Goal: Navigation & Orientation: Find specific page/section

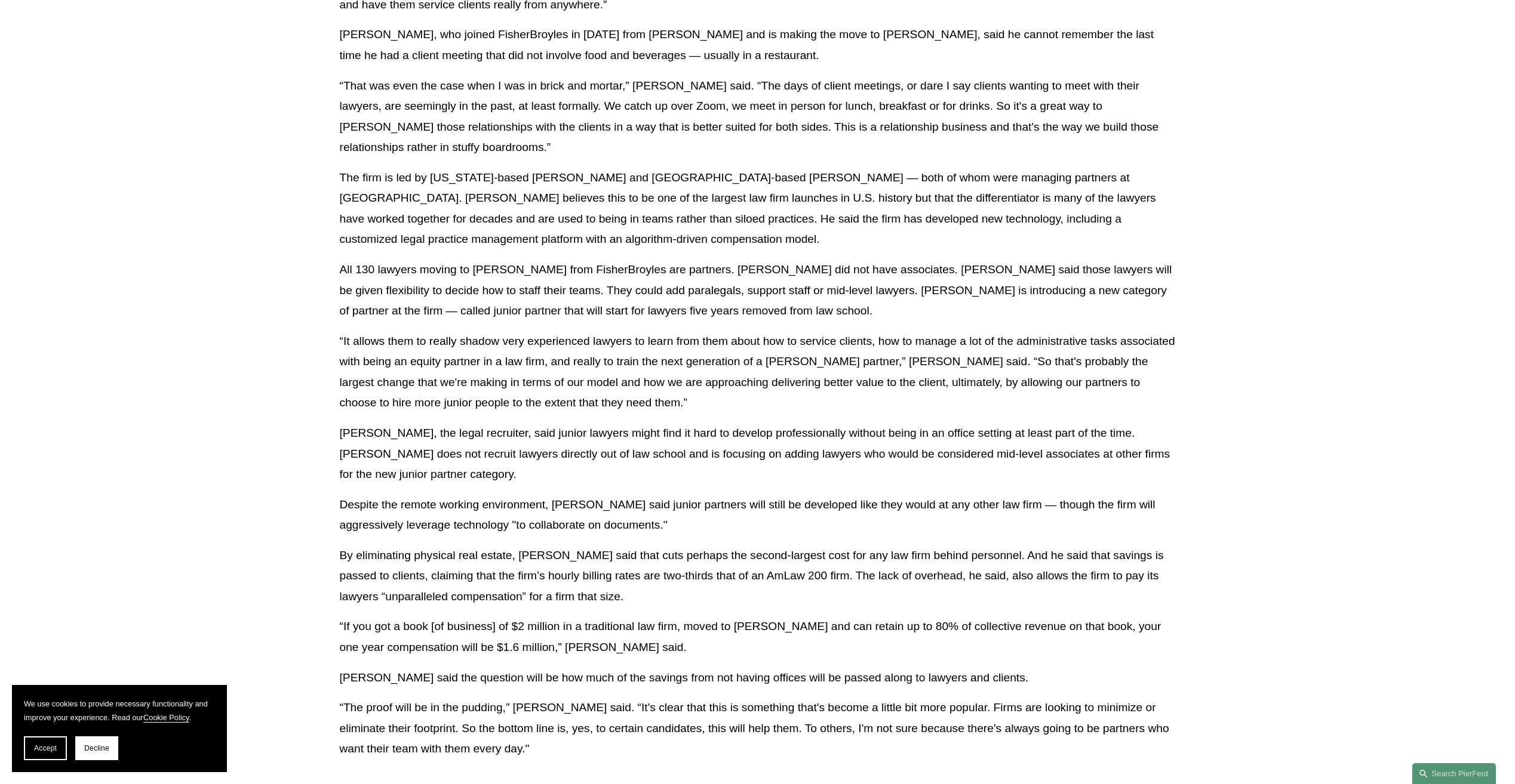
scroll to position [1293, 0]
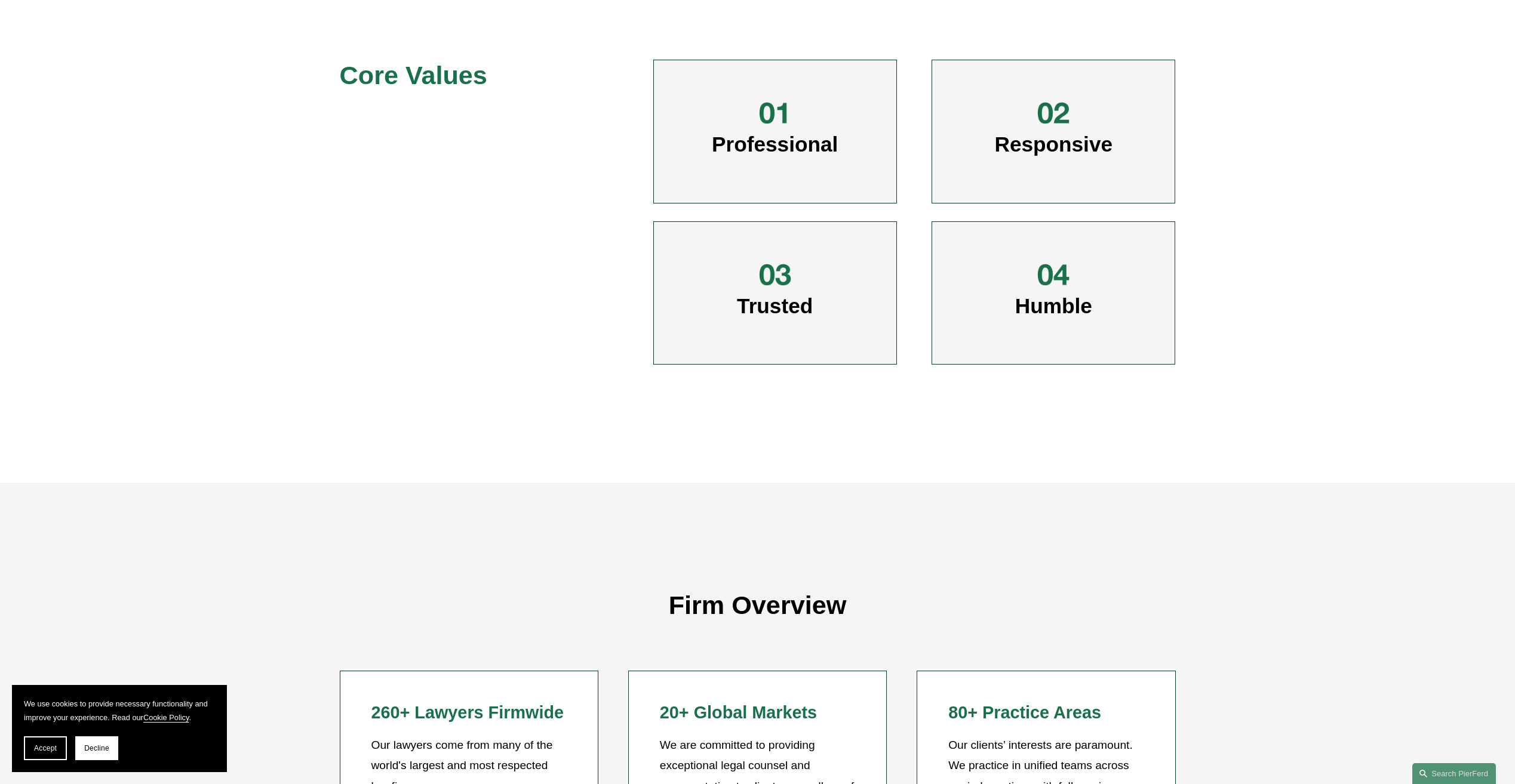
click at [840, 162] on div "Professional" at bounding box center [775, 131] width 244 height 144
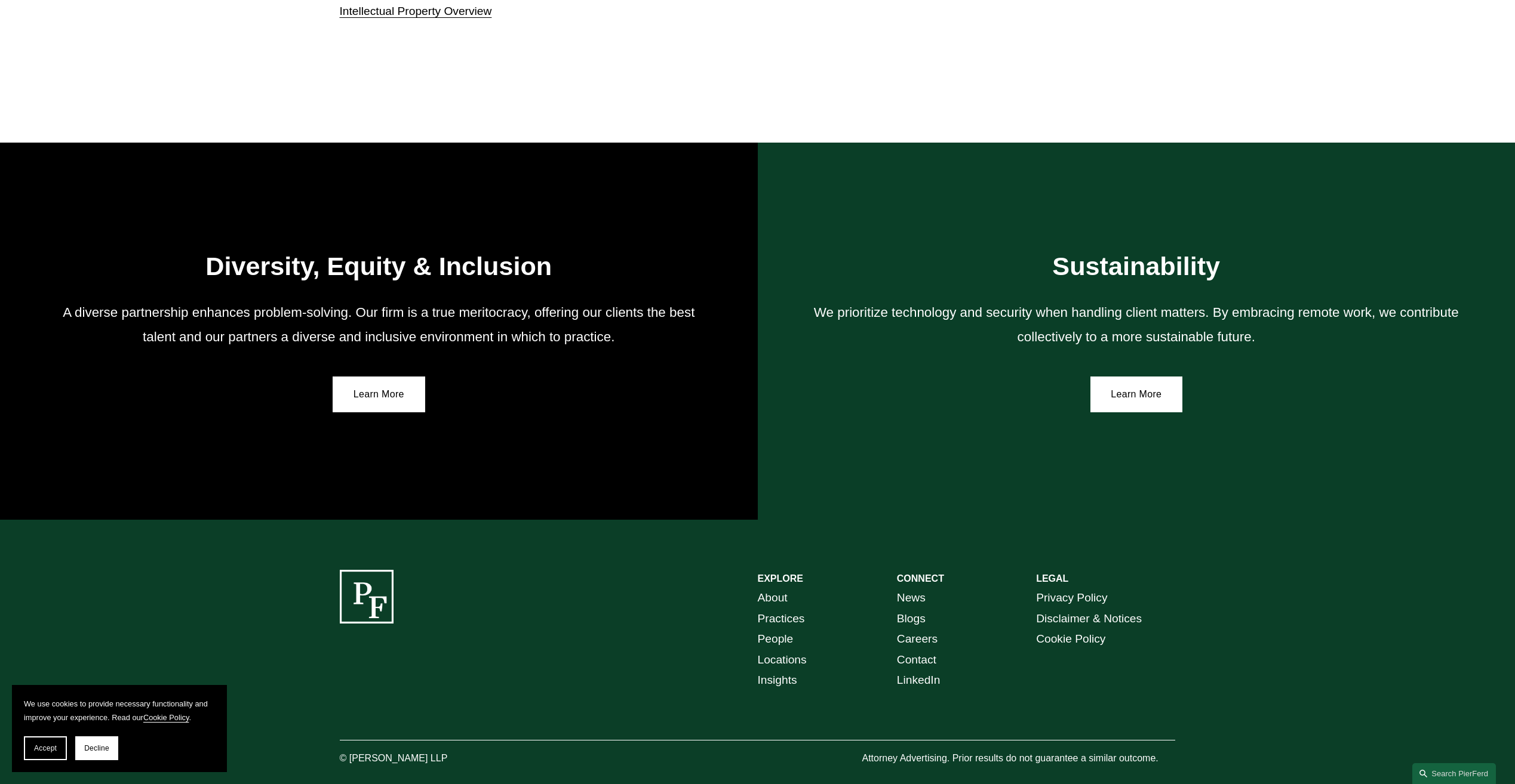
scroll to position [2095, 0]
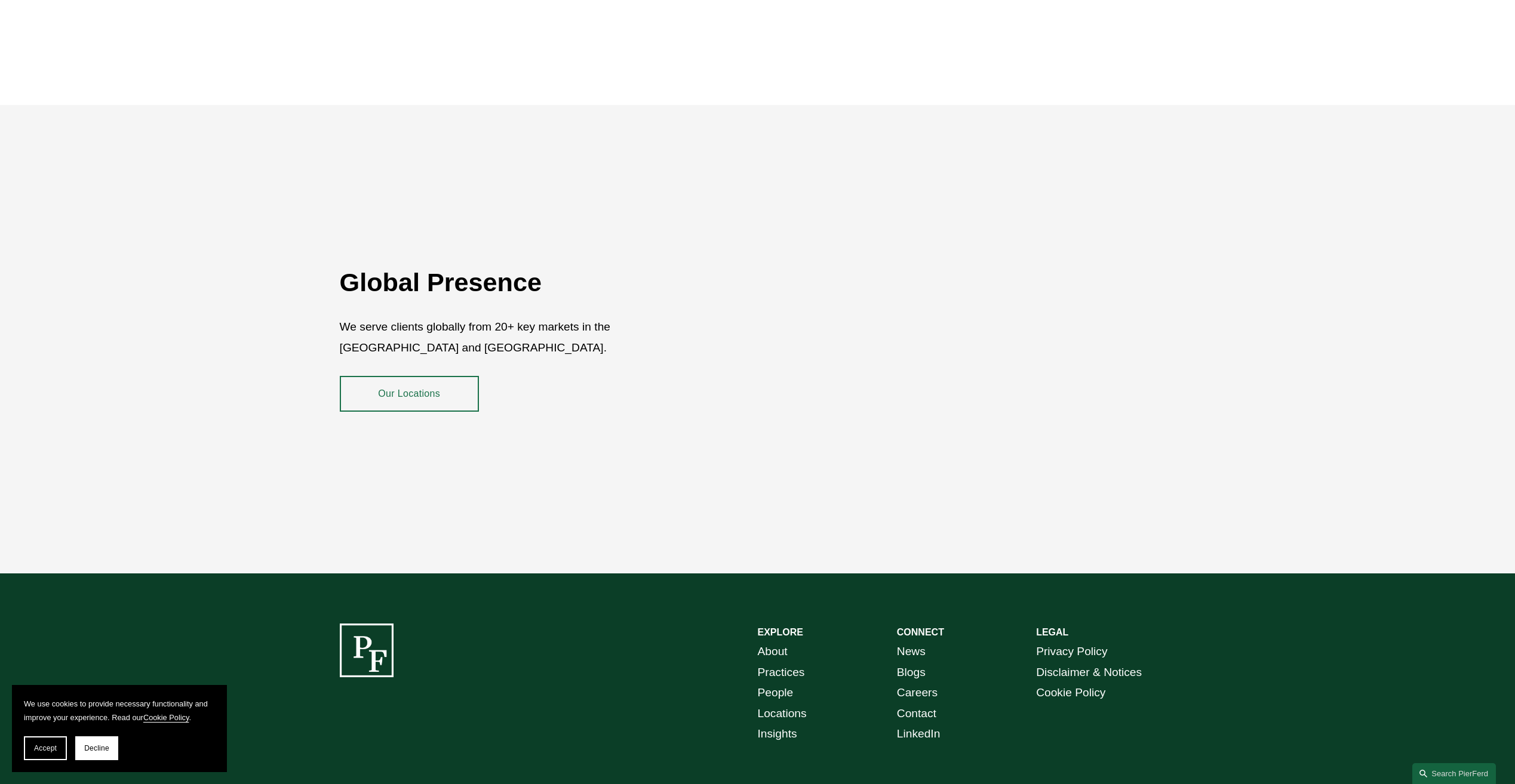
scroll to position [2243, 0]
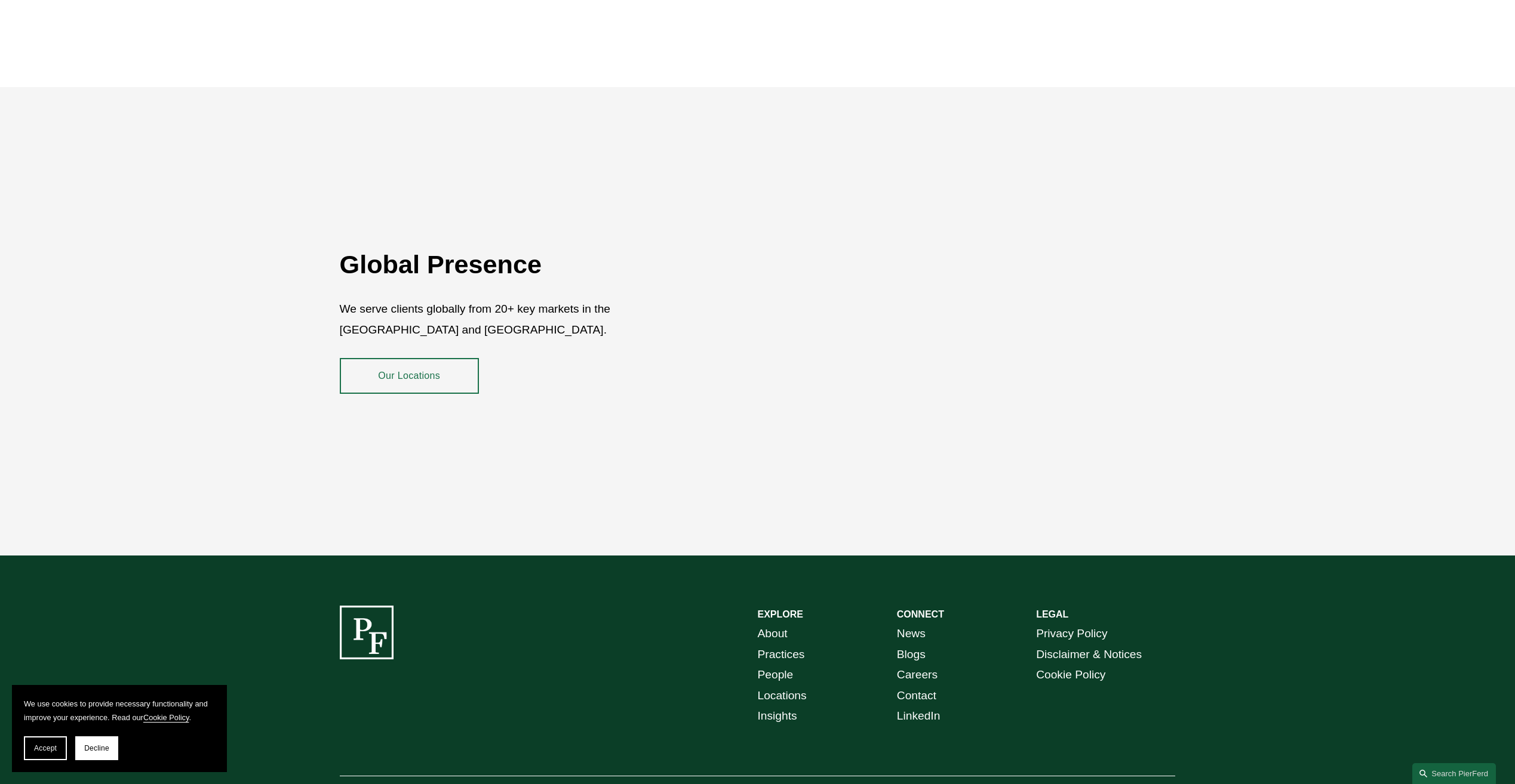
scroll to position [2243, 0]
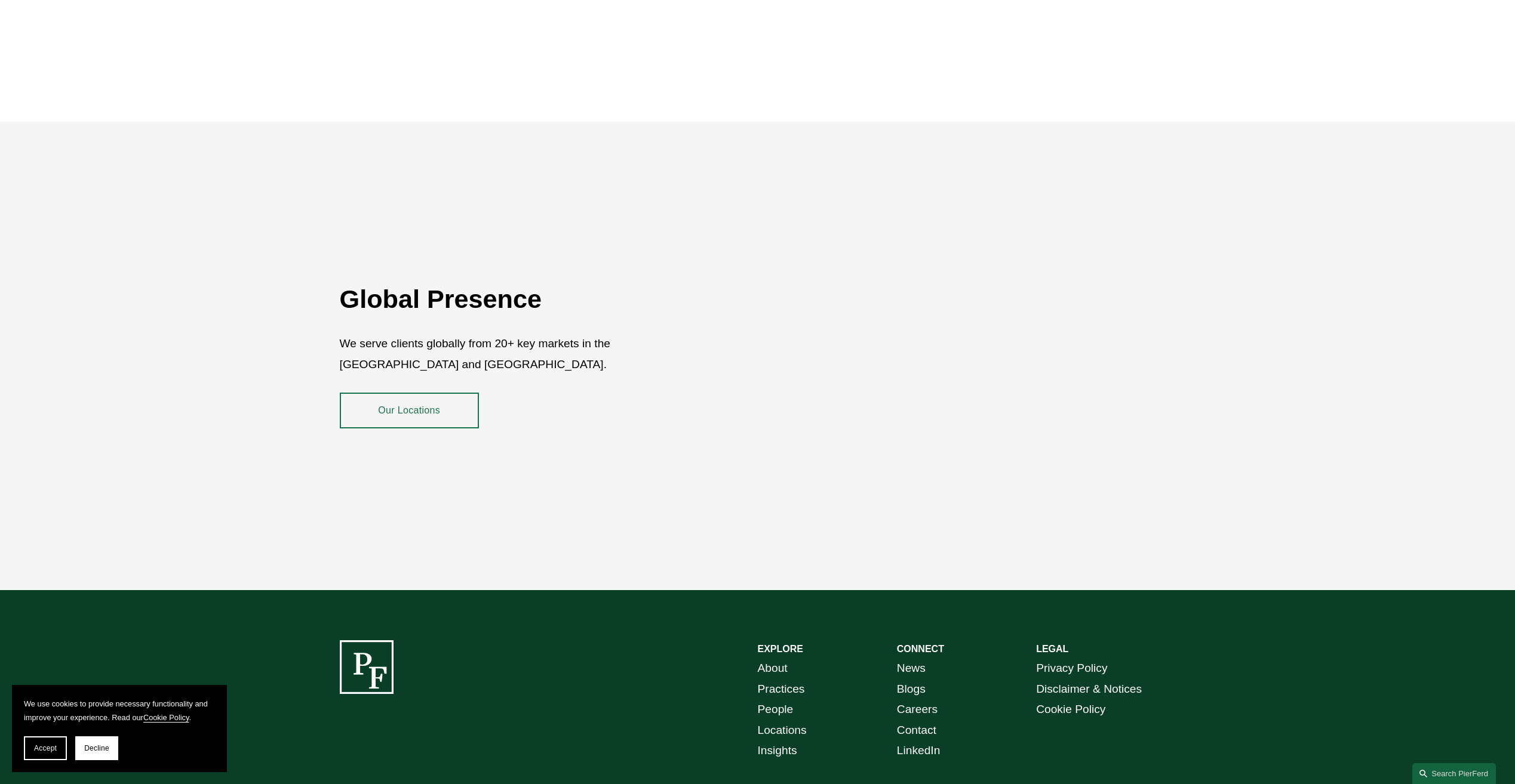
scroll to position [2243, 0]
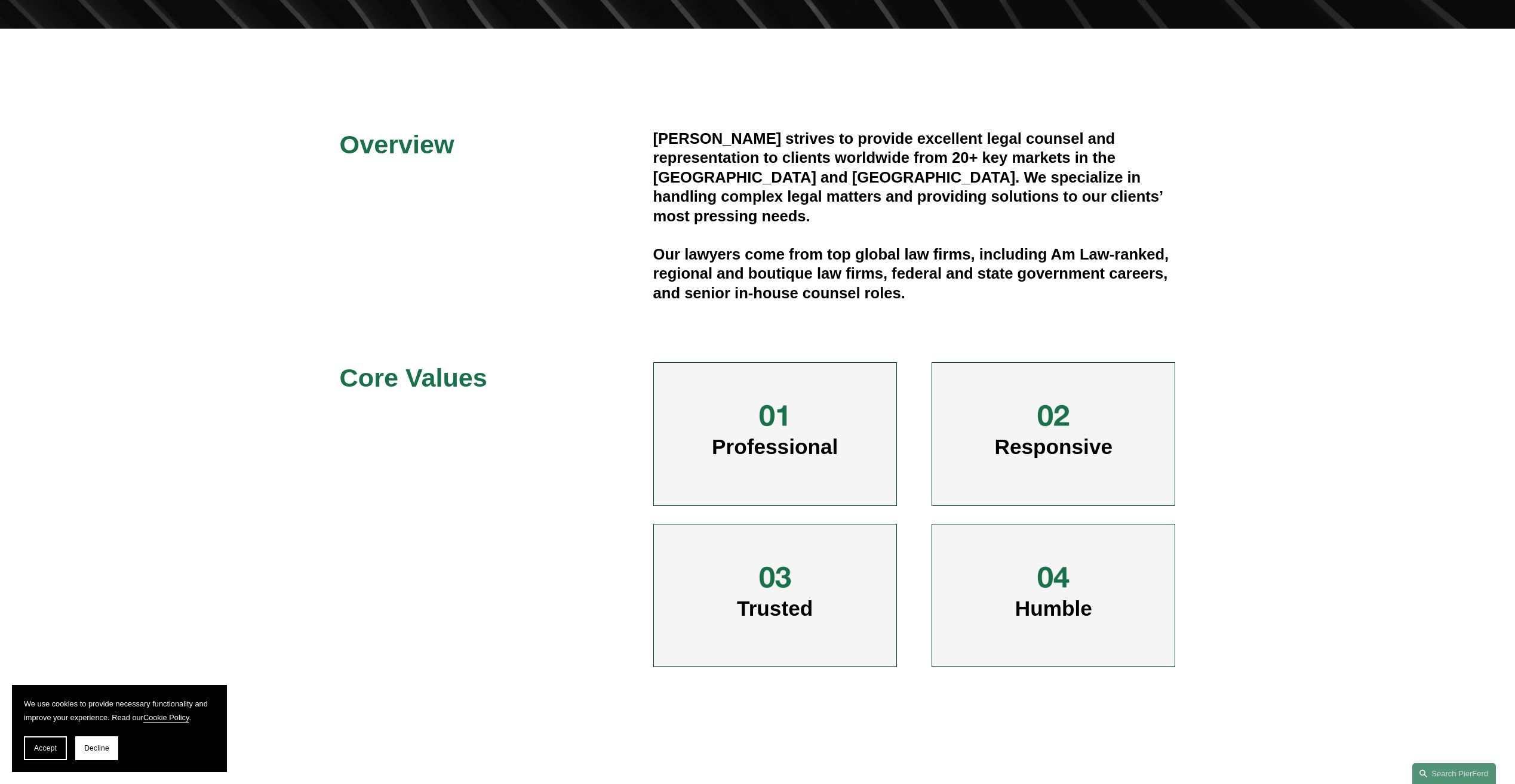
scroll to position [417, 0]
